Goal: Information Seeking & Learning: Compare options

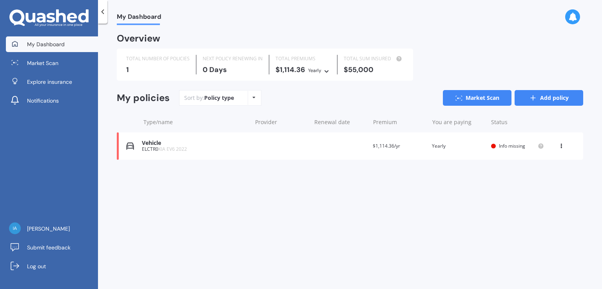
click at [530, 99] on icon at bounding box center [534, 98] width 8 height 8
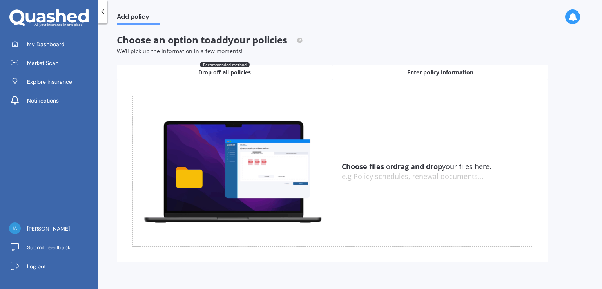
click at [441, 71] on span "Enter policy information" at bounding box center [441, 73] width 66 height 8
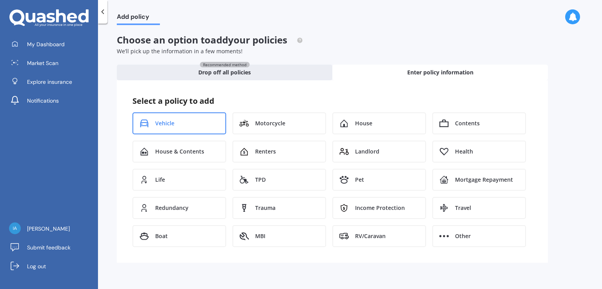
click at [190, 120] on div "Vehicle" at bounding box center [180, 124] width 94 height 22
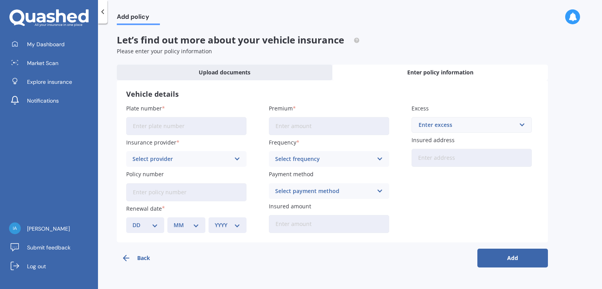
click at [188, 127] on input "Plate number" at bounding box center [186, 126] width 120 height 18
type input "MZT540"
click at [216, 158] on div "Select provider" at bounding box center [182, 159] width 98 height 9
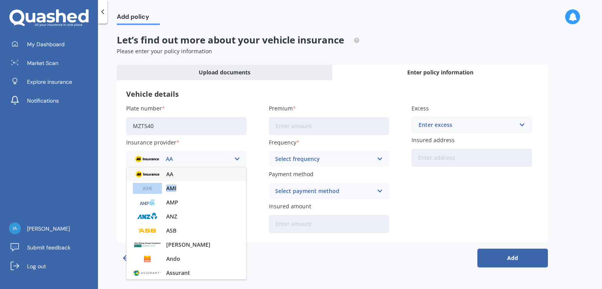
drag, startPoint x: 242, startPoint y: 180, endPoint x: 245, endPoint y: 195, distance: 14.8
click at [245, 195] on div "AA AMI AMP ANZ ASB Aioi Nissay Dowa Ando Assurant Autosure BNZ Co-Operative Ban…" at bounding box center [186, 223] width 120 height 113
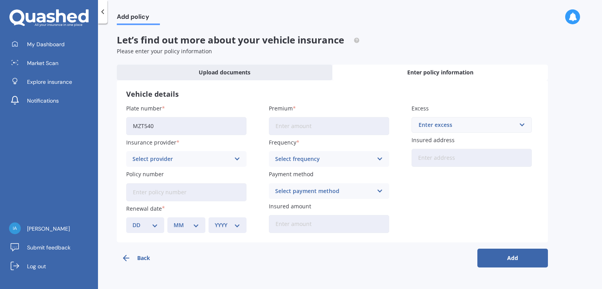
click at [236, 158] on icon at bounding box center [237, 159] width 7 height 9
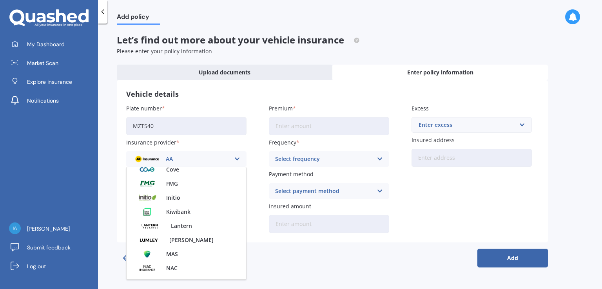
scroll to position [162, 0]
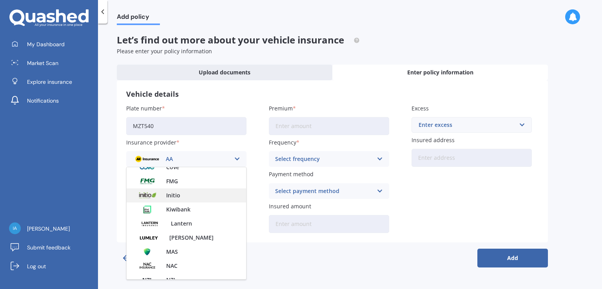
click at [180, 194] on div "Initio" at bounding box center [187, 196] width 120 height 14
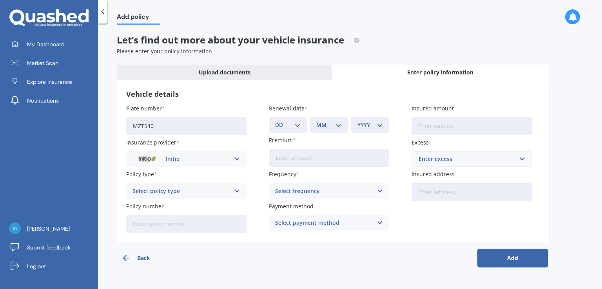
click at [237, 191] on icon at bounding box center [237, 191] width 7 height 9
click at [222, 206] on div "Comprehensive" at bounding box center [187, 207] width 120 height 14
click at [299, 129] on select "DD 01 02 03 04 05 06 07 08 09 10 11 12 13 14 15 16 17 18 19 20 21 22 23 24 25 2…" at bounding box center [287, 125] width 25 height 9
select select "29"
click at [275, 121] on select "DD 01 02 03 04 05 06 07 08 09 10 11 12 13 14 15 16 17 18 19 20 21 22 23 24 25 2…" at bounding box center [287, 125] width 25 height 9
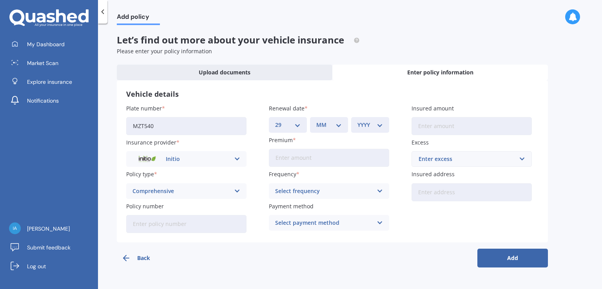
click at [340, 125] on select "MM 01 02 03 04 05 06 07 08 09 10 11 12" at bounding box center [329, 125] width 25 height 9
select select "12"
click at [317, 121] on select "MM 01 02 03 04 05 06 07 08 09 10 11 12" at bounding box center [329, 125] width 25 height 9
click at [369, 127] on select "YYYY 2027 2026 2025 2024 2023 2022 2021 2020 2019 2018 2017 2016 2015 2014 2013…" at bounding box center [370, 125] width 25 height 9
select select "2025"
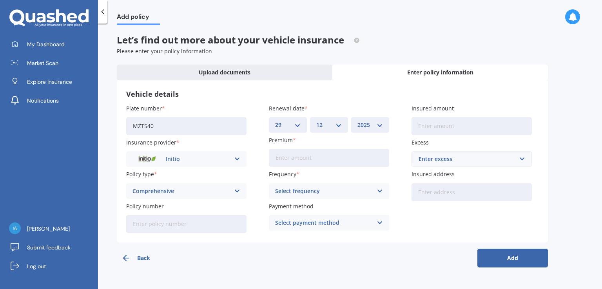
click at [358, 121] on select "YYYY 2027 2026 2025 2024 2023 2022 2021 2020 2019 2018 2017 2016 2015 2014 2013…" at bounding box center [370, 125] width 25 height 9
click at [442, 129] on input "Insured amount" at bounding box center [472, 126] width 120 height 18
type input "$74,000"
click at [310, 157] on input "Premium" at bounding box center [329, 158] width 120 height 18
click at [296, 156] on input "Premium" at bounding box center [329, 158] width 120 height 18
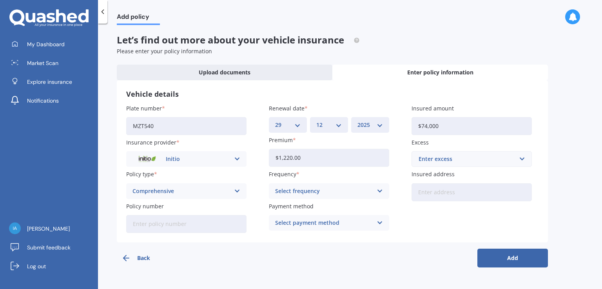
type input "$1,220.00"
click at [339, 191] on div "Select frequency" at bounding box center [324, 191] width 98 height 9
click at [304, 207] on div "Yearly" at bounding box center [329, 207] width 120 height 14
click at [450, 160] on div "Enter excess" at bounding box center [467, 159] width 97 height 9
click at [336, 224] on div "Select payment method" at bounding box center [324, 223] width 98 height 9
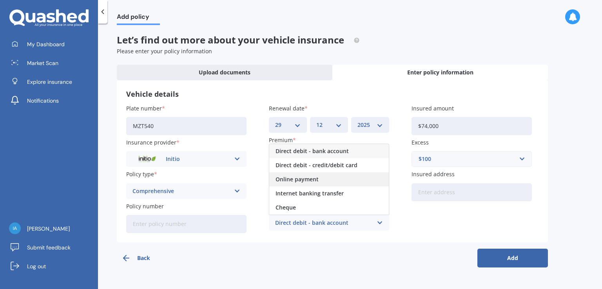
click at [322, 179] on div "Online payment" at bounding box center [329, 180] width 120 height 14
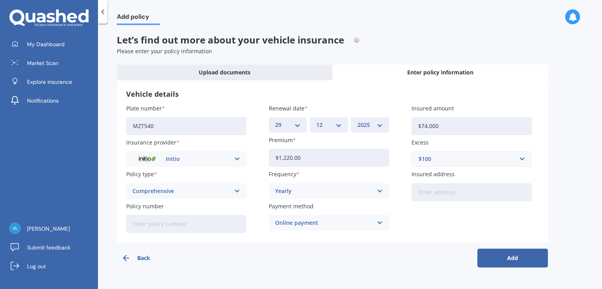
click at [447, 162] on div "$100" at bounding box center [467, 159] width 97 height 9
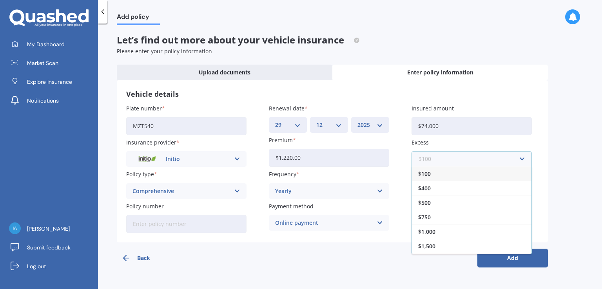
click at [459, 159] on input "text" at bounding box center [469, 159] width 113 height 15
click at [441, 204] on div "$500" at bounding box center [472, 203] width 120 height 15
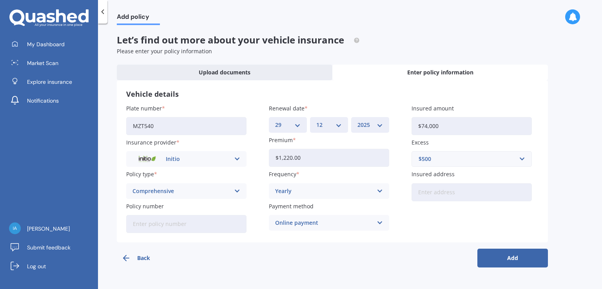
click at [519, 255] on button "Add" at bounding box center [513, 258] width 71 height 19
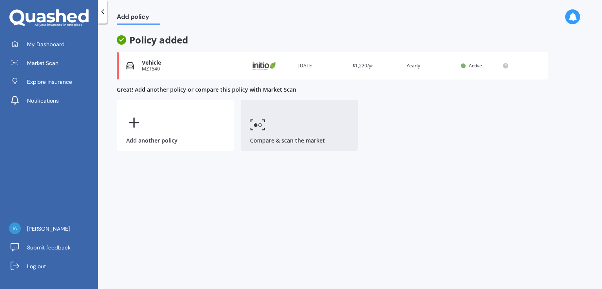
click at [284, 135] on link "Compare & scan the market" at bounding box center [300, 125] width 118 height 51
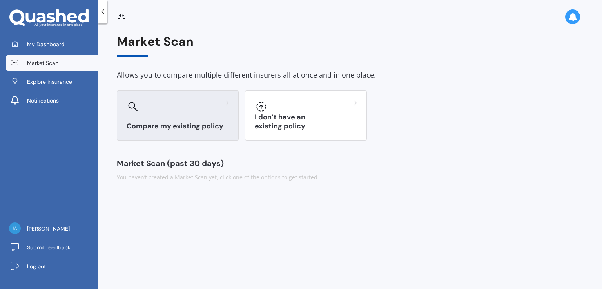
click at [201, 122] on h3 "Compare my existing policy" at bounding box center [178, 126] width 102 height 9
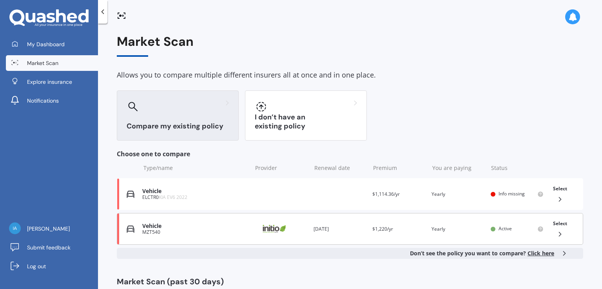
click at [557, 231] on icon at bounding box center [561, 235] width 8 height 8
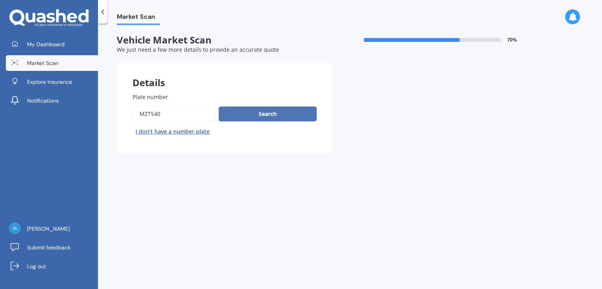
click at [274, 114] on button "Search" at bounding box center [268, 114] width 98 height 15
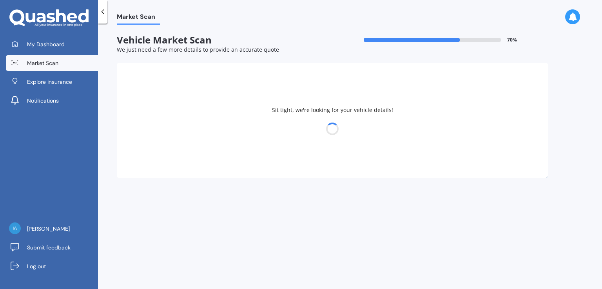
select select "23"
select select "01"
select select "1969"
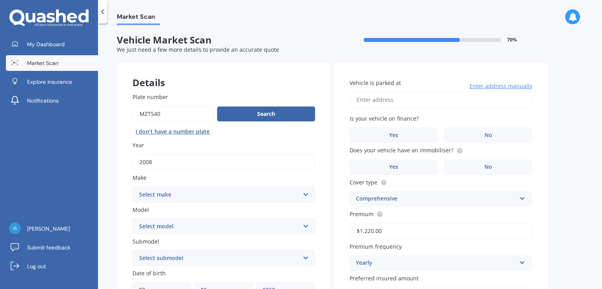
click at [309, 192] on select "Select make AC ALFA ROMEO ASTON [PERSON_NAME] AUDI AUSTIN BEDFORD Bentley BMW B…" at bounding box center [224, 195] width 183 height 16
click at [264, 114] on button "Search" at bounding box center [266, 114] width 98 height 15
click at [304, 193] on select "Select make AC ALFA ROMEO ASTON [PERSON_NAME] AUDI AUSTIN BEDFORD Bentley BMW B…" at bounding box center [224, 195] width 183 height 16
select select "LANDROVER"
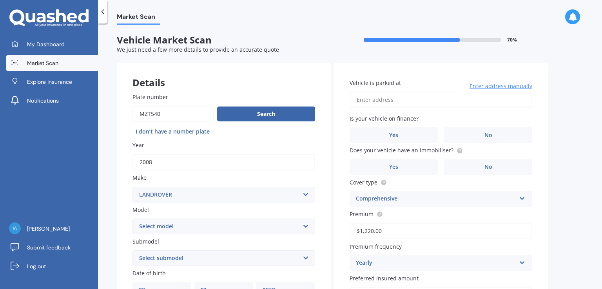
click at [133, 187] on select "Select make AC ALFA ROMEO ASTON [PERSON_NAME] AUDI AUSTIN BEDFORD Bentley BMW B…" at bounding box center [224, 195] width 183 height 16
click at [212, 228] on select "Select model 110 130 90 Defender Discovery Evoque Freelander Range Rover Range …" at bounding box center [224, 227] width 183 height 16
select select "DEFENDER"
click at [133, 219] on select "Select model 110 130 90 Defender Discovery Evoque Freelander Range Rover Range …" at bounding box center [224, 227] width 183 height 16
click at [198, 257] on select "Select submodel (All) Diesel Hybrid" at bounding box center [224, 259] width 183 height 16
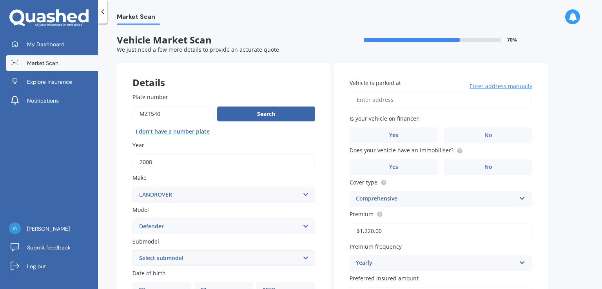
select select "(ALL)"
click at [133, 251] on select "Select submodel (All) Diesel Hybrid" at bounding box center [224, 259] width 183 height 16
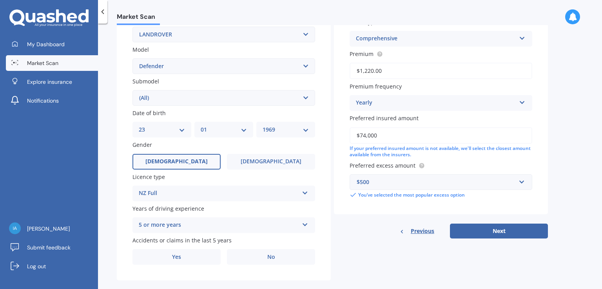
scroll to position [162, 0]
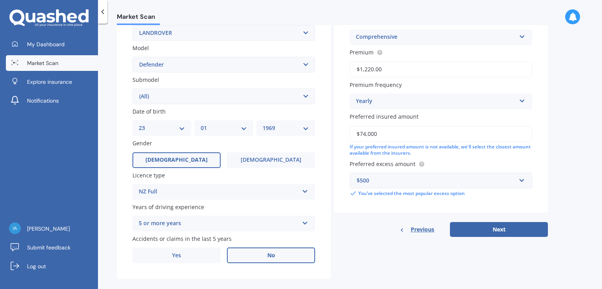
click at [275, 258] on span "No" at bounding box center [271, 256] width 8 height 7
click at [0, 0] on input "No" at bounding box center [0, 0] width 0 height 0
click at [385, 133] on input "$74,000" at bounding box center [441, 134] width 183 height 16
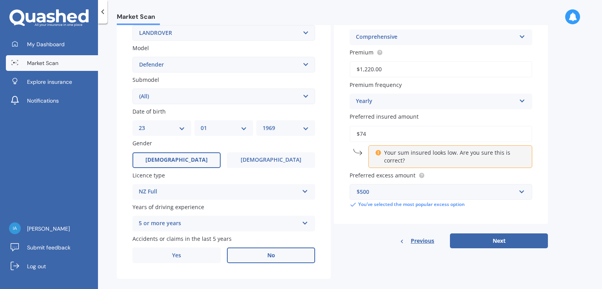
type input "$7"
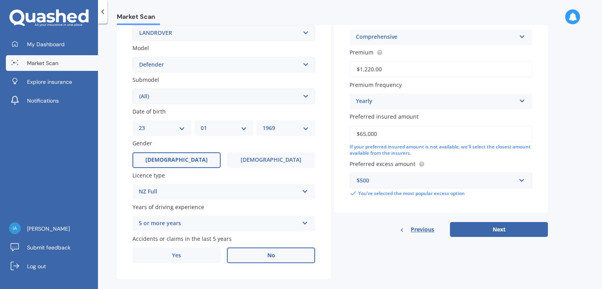
type input "$65,000"
click at [390, 178] on div "$500" at bounding box center [436, 181] width 159 height 9
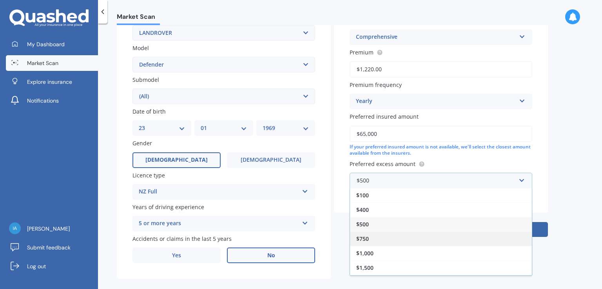
click at [373, 239] on div "$750" at bounding box center [441, 239] width 182 height 15
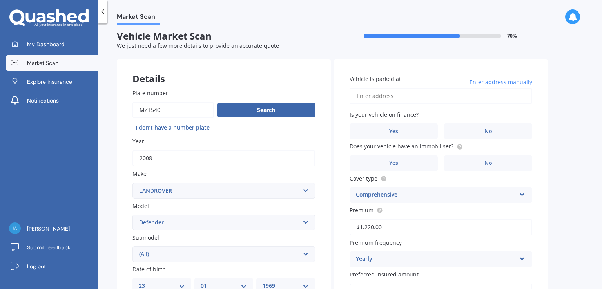
scroll to position [0, 0]
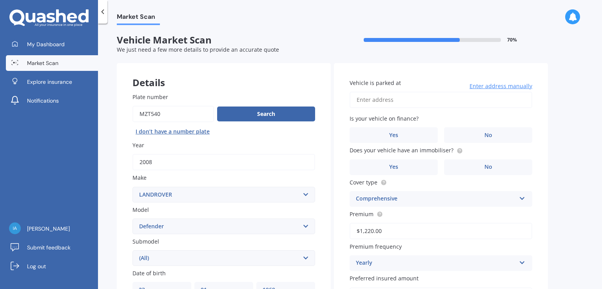
click at [413, 100] on input "Vehicle is parked at" at bounding box center [441, 100] width 183 height 16
click at [494, 136] on label "No" at bounding box center [488, 135] width 88 height 16
click at [0, 0] on input "No" at bounding box center [0, 0] width 0 height 0
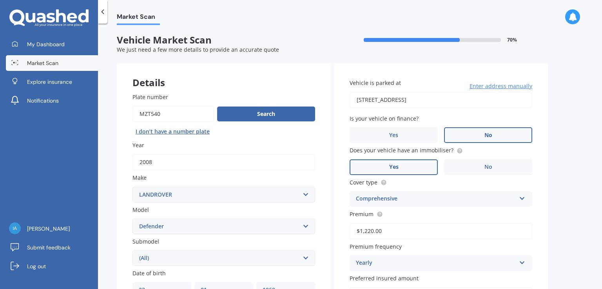
click at [398, 164] on span "Yes" at bounding box center [393, 167] width 9 height 7
click at [0, 0] on input "Yes" at bounding box center [0, 0] width 0 height 0
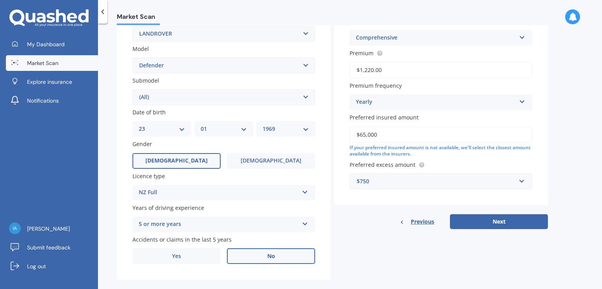
scroll to position [162, 0]
click at [502, 222] on button "Next" at bounding box center [499, 221] width 98 height 15
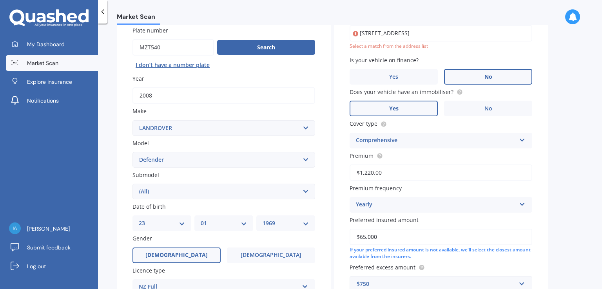
scroll to position [53, 0]
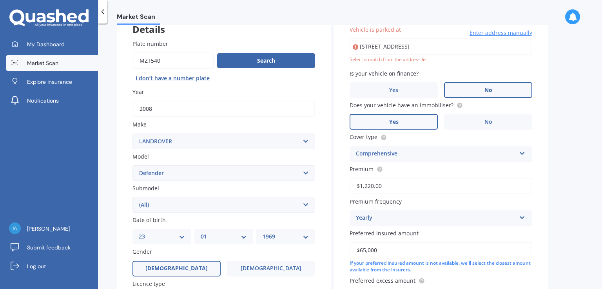
click at [406, 45] on input "[STREET_ADDRESS]" at bounding box center [441, 46] width 183 height 16
type input "[STREET_ADDRESS]"
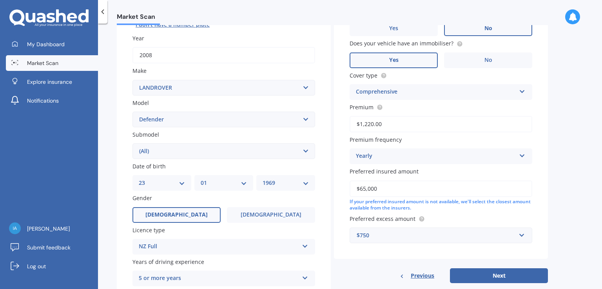
scroll to position [173, 0]
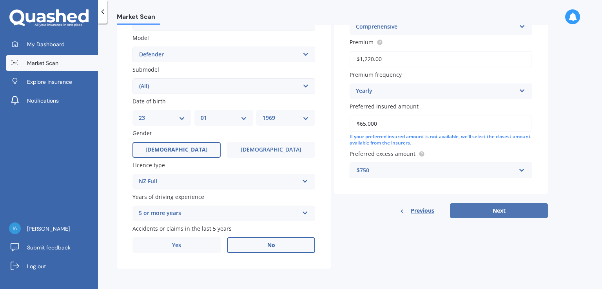
click at [502, 210] on button "Next" at bounding box center [499, 211] width 98 height 15
select select "23"
select select "01"
select select "1969"
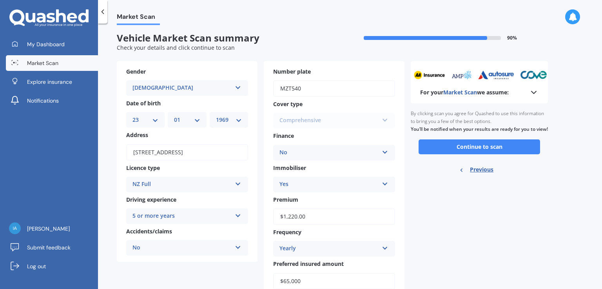
scroll to position [0, 0]
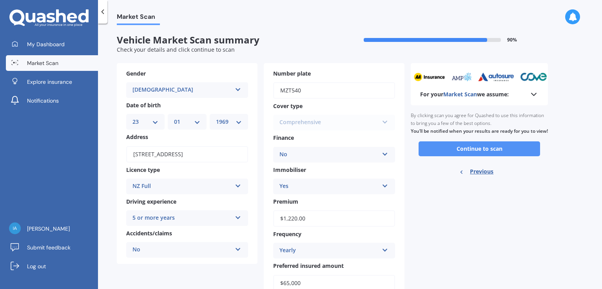
click at [482, 156] on button "Continue to scan" at bounding box center [480, 149] width 122 height 15
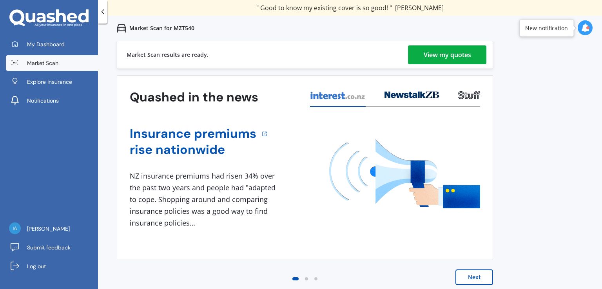
click at [441, 53] on div "View my quotes" at bounding box center [447, 54] width 47 height 19
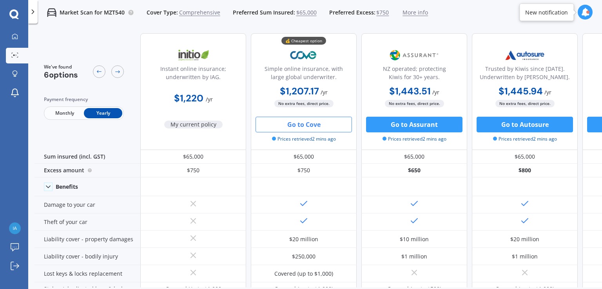
click at [310, 124] on button "Go to Cove" at bounding box center [304, 125] width 96 height 16
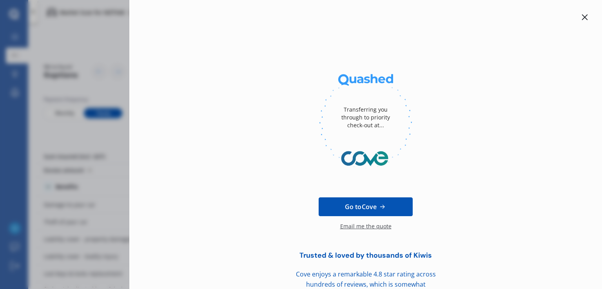
click at [490, 101] on div at bounding box center [366, 122] width 448 height 107
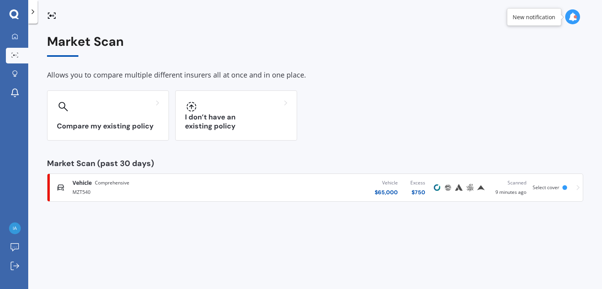
click at [580, 187] on link "Vehicle Comprehensive MZT540 Vehicle $ 65,000 Excess $ 750 Scanned 9 minutes ag…" at bounding box center [315, 188] width 537 height 28
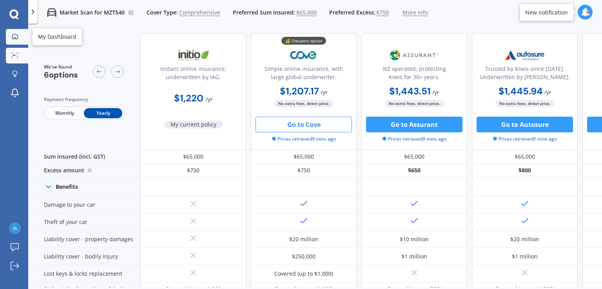
click at [16, 36] on icon at bounding box center [15, 36] width 6 height 6
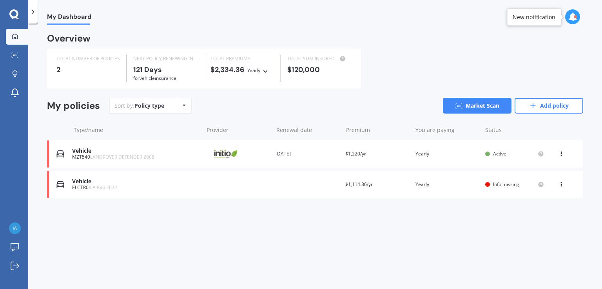
click at [562, 155] on icon at bounding box center [561, 152] width 5 height 5
click at [542, 185] on div "Delete" at bounding box center [545, 185] width 78 height 16
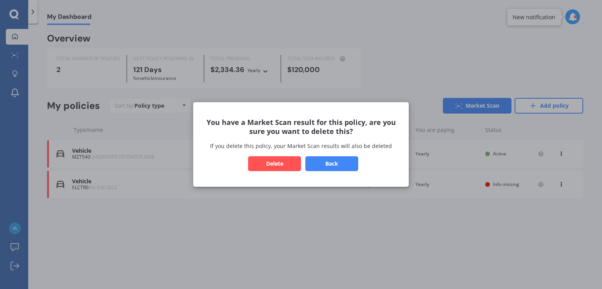
click at [277, 164] on button "Delete" at bounding box center [274, 163] width 53 height 15
